Goal: Task Accomplishment & Management: Manage account settings

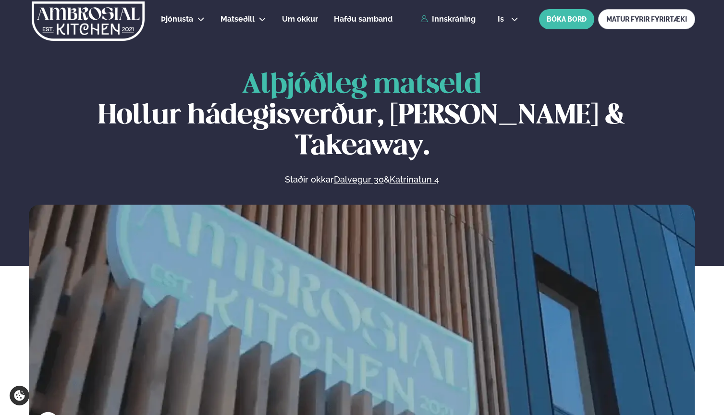
click at [497, 12] on div "is en is BÓKA BORÐ MATUR FYRIR FYRIRTÆKI" at bounding box center [592, 19] width 205 height 20
click at [499, 17] on span "is" at bounding box center [501, 19] width 9 height 8
click at [501, 36] on link "en" at bounding box center [508, 36] width 36 height 19
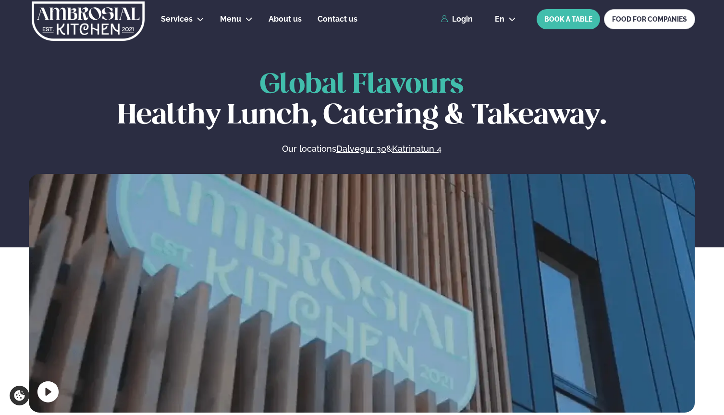
click at [466, 24] on div "Services Lunch for companies Corporate catering Private Party Menu Dalvegur 30 …" at bounding box center [362, 19] width 724 height 38
click at [464, 19] on link "Login" at bounding box center [456, 19] width 32 height 9
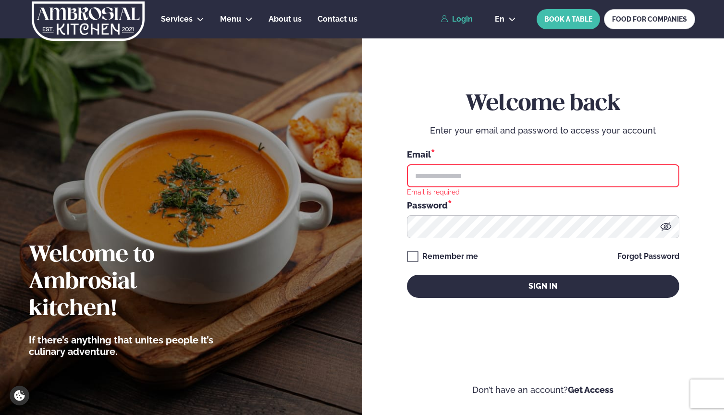
type input "**********"
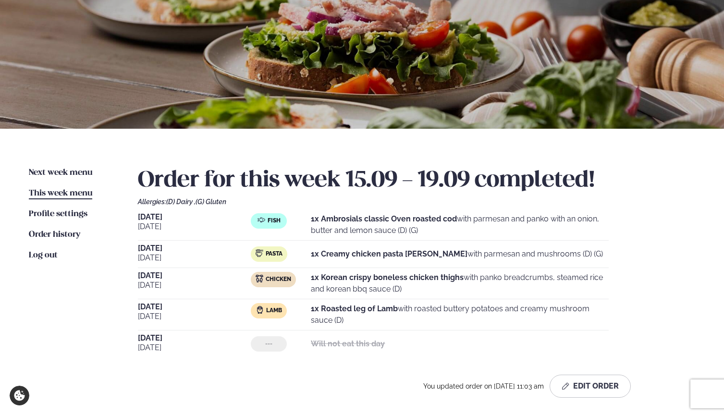
scroll to position [45, 0]
